Goal: Task Accomplishment & Management: Manage account settings

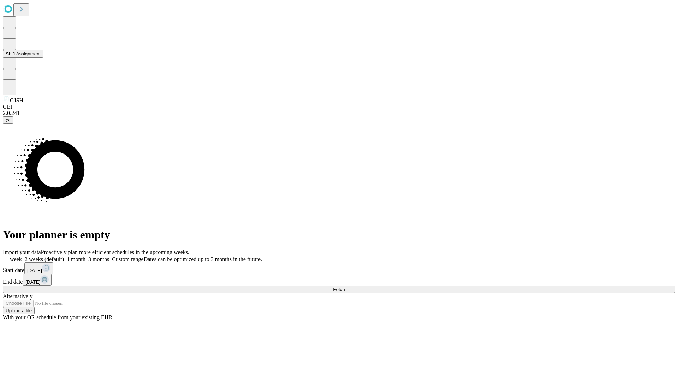
click at [43, 58] on button "Shift Assignment" at bounding box center [23, 53] width 41 height 7
